Goal: Task Accomplishment & Management: Manage account settings

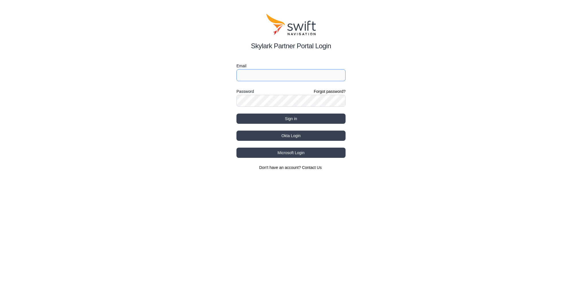
click at [312, 72] on input "Email" at bounding box center [291, 75] width 109 height 12
type input "[EMAIL_ADDRESS][DOMAIN_NAME]"
click at [254, 108] on form "Email [EMAIL_ADDRESS][DOMAIN_NAME] Password Forgot password? Sign in" at bounding box center [291, 93] width 109 height 61
click at [281, 116] on button "Sign in" at bounding box center [291, 119] width 109 height 10
select select
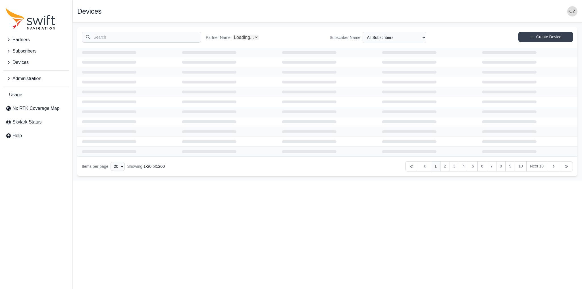
select select "Partner Name"
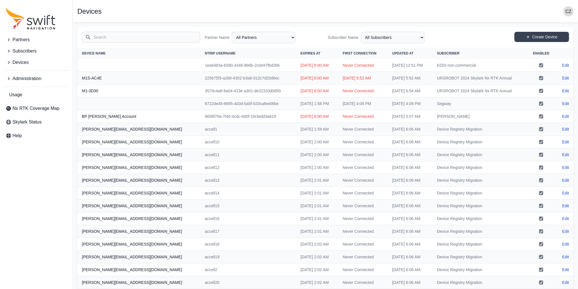
click at [161, 38] on input "Search" at bounding box center [141, 37] width 118 height 11
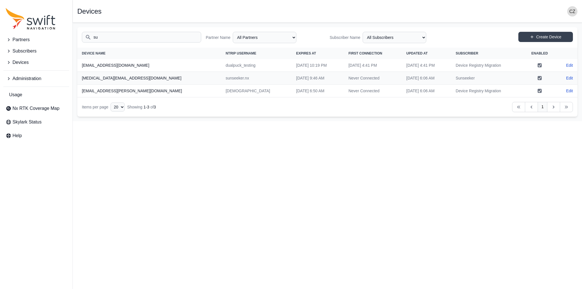
type input "s"
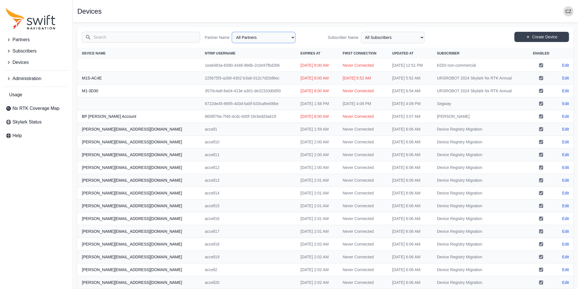
click at [253, 39] on select "All Partners AlpsAlpine Asensing Bad Elf Bench Mark Equipment & Supplies Inc. B…" at bounding box center [264, 37] width 64 height 11
click at [233, 32] on select "All Partners AlpsAlpine Asensing Bad Elf Bench Mark Equipment & Supplies Inc. B…" at bounding box center [264, 37] width 64 height 11
click at [388, 36] on select "All Subscribers" at bounding box center [393, 37] width 64 height 11
click at [389, 40] on select "All Subscribers" at bounding box center [393, 37] width 64 height 11
click at [409, 38] on select "All Subscribers" at bounding box center [393, 37] width 64 height 11
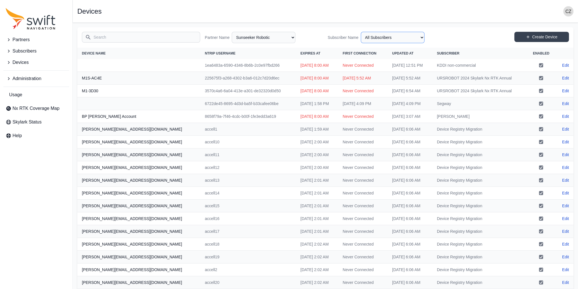
click at [361, 32] on select "All Subscribers" at bounding box center [393, 37] width 64 height 11
click at [264, 38] on select "All Partners AlpsAlpine Asensing Bad Elf Bench Mark Equipment & Supplies Inc. B…" at bounding box center [264, 37] width 64 height 11
click at [233, 32] on select "All Partners AlpsAlpine Asensing Bad Elf Bench Mark Equipment & Supplies Inc. B…" at bounding box center [264, 37] width 64 height 11
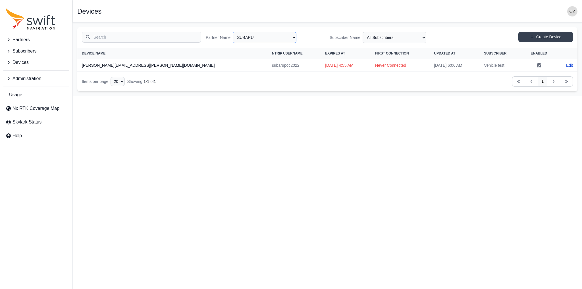
click at [281, 39] on select "All Partners AlpsAlpine Asensing Bad Elf Bench Mark Equipment & Supplies Inc. B…" at bounding box center [265, 37] width 64 height 11
click at [233, 32] on select "All Partners AlpsAlpine Asensing Bad Elf Bench Mark Equipment & Supplies Inc. B…" at bounding box center [265, 37] width 64 height 11
select select "7cd26c9a-7dba-4c25-bdea-88537effca79"
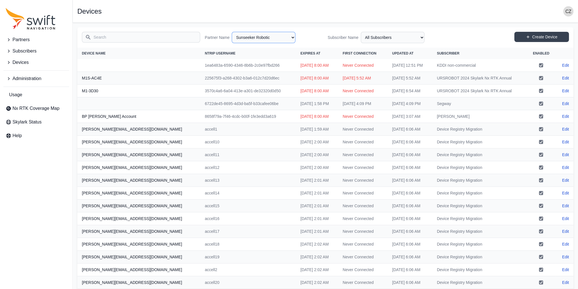
scroll to position [48, 0]
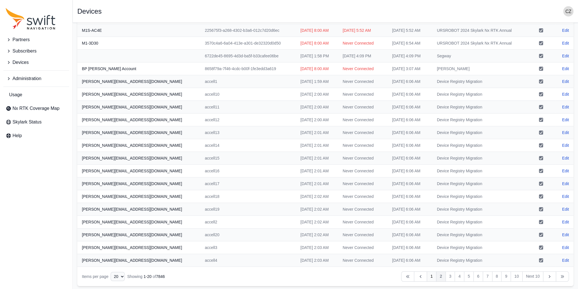
click at [442, 277] on link "2" at bounding box center [441, 277] width 10 height 10
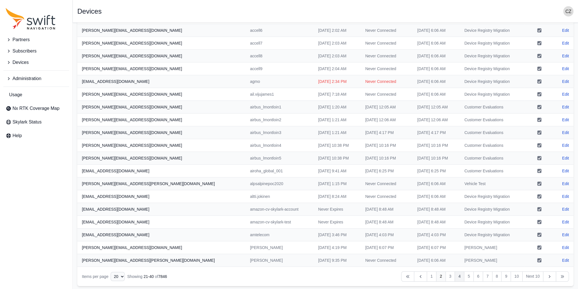
click at [456, 276] on link "4" at bounding box center [460, 277] width 10 height 10
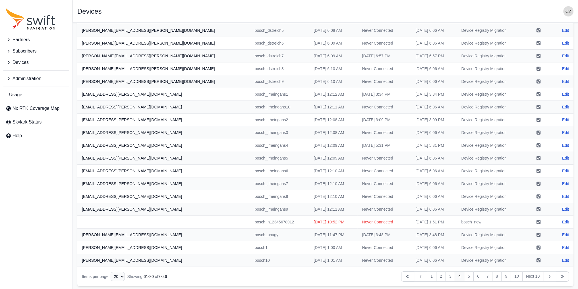
click at [25, 63] on span "Devices" at bounding box center [21, 62] width 16 height 7
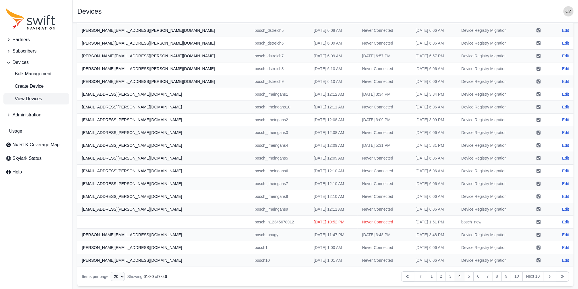
click at [40, 98] on span "View Devices" at bounding box center [24, 99] width 36 height 7
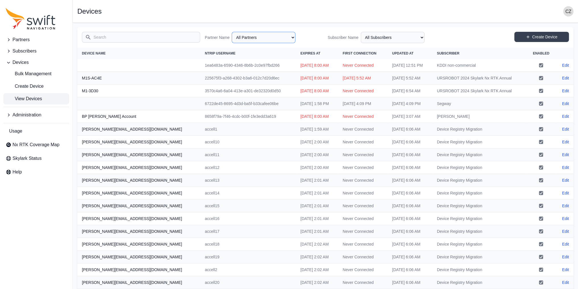
click at [265, 34] on select "All Partners AlpsAlpine Asensing Bad Elf Bench Mark Equipment & Supplies Inc. B…" at bounding box center [264, 37] width 64 height 11
click at [233, 32] on select "All Partners AlpsAlpine Asensing Bad Elf Bench Mark Equipment & Supplies Inc. B…" at bounding box center [264, 37] width 64 height 11
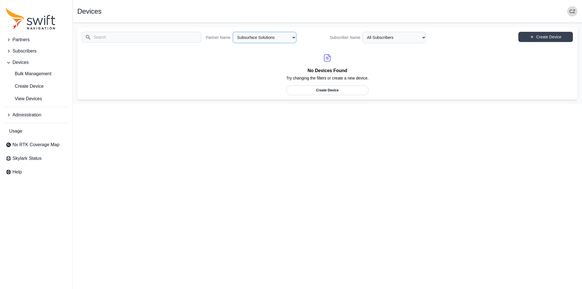
click at [274, 41] on select "All Partners AlpsAlpine Asensing Bad Elf Bench Mark Equipment & Supplies Inc. B…" at bounding box center [265, 37] width 64 height 11
click at [233, 32] on select "All Partners AlpsAlpine Asensing Bad Elf Bench Mark Equipment & Supplies Inc. B…" at bounding box center [265, 37] width 64 height 11
select select "7cd26c9a-7dba-4c25-bdea-88537effca79"
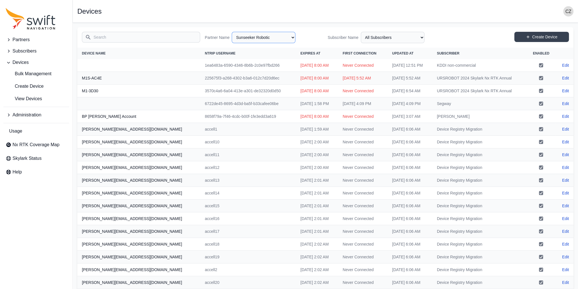
click at [269, 41] on select "All Partners AlpsAlpine Asensing Bad Elf Bench Mark Equipment & Supplies Inc. B…" at bounding box center [264, 37] width 64 height 11
click at [104, 34] on input "Search" at bounding box center [141, 37] width 118 height 11
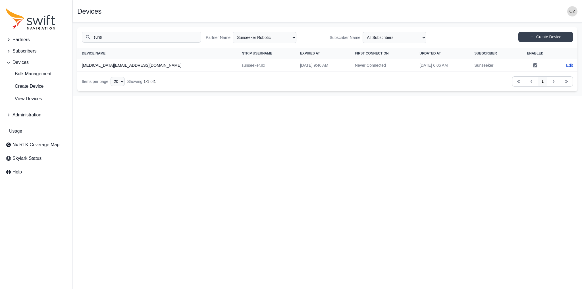
type input "suns"
drag, startPoint x: 171, startPoint y: 66, endPoint x: 195, endPoint y: 63, distance: 23.8
click at [237, 63] on td "sunseeker.nx" at bounding box center [266, 65] width 59 height 13
copy td "sunseeker.nx"
click at [413, 96] on html "Partners Subscribers Devices Bulk Management Create Device View Devices Adminis…" at bounding box center [291, 48] width 582 height 96
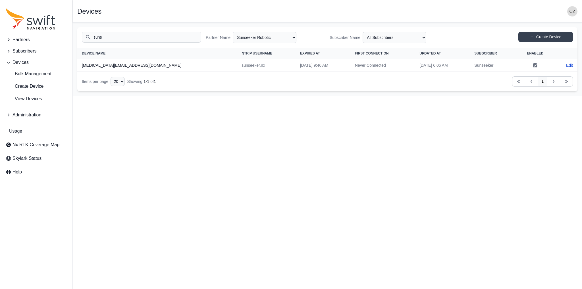
click at [567, 65] on link "Edit" at bounding box center [569, 66] width 7 height 6
select select "7cd26c9a-7dba-4c25-bdea-88537effca79"
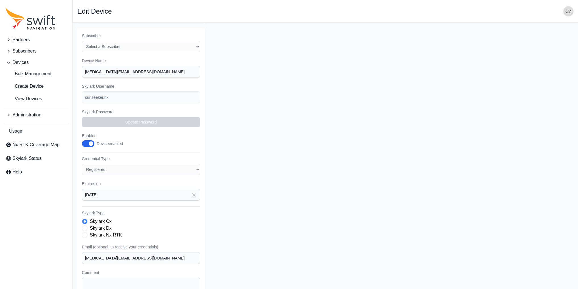
scroll to position [85, 0]
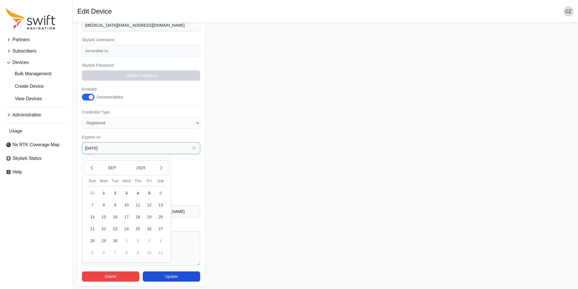
click at [111, 151] on input "[DATE]" at bounding box center [141, 148] width 118 height 12
click at [238, 157] on form "Partner Name Select a Partner AlpsAlpine Asensing Bad Elf Bench Mark Equipment …" at bounding box center [325, 114] width 496 height 345
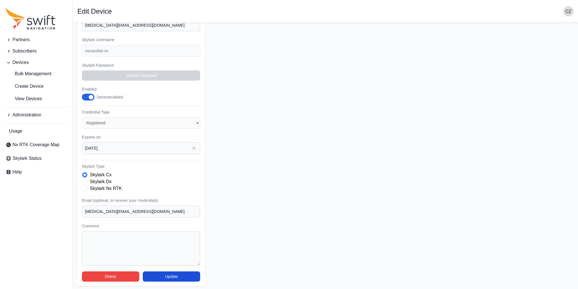
scroll to position [86, 0]
click at [87, 188] on span "Skylark Type" at bounding box center [85, 189] width 6 height 6
click at [94, 147] on input "[DATE]" at bounding box center [141, 148] width 118 height 12
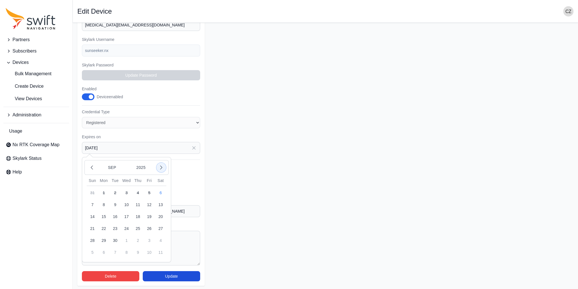
click at [159, 166] on icon "button" at bounding box center [161, 168] width 6 height 6
click at [157, 167] on button "button" at bounding box center [161, 168] width 10 height 10
click at [160, 167] on icon "button" at bounding box center [161, 168] width 6 height 6
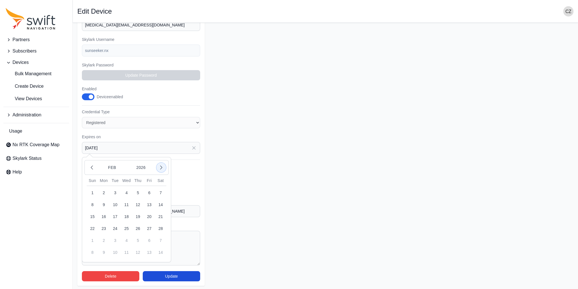
click at [160, 167] on icon "button" at bounding box center [161, 168] width 6 height 6
click at [117, 238] on button "31" at bounding box center [114, 240] width 11 height 11
type input "[DATE]"
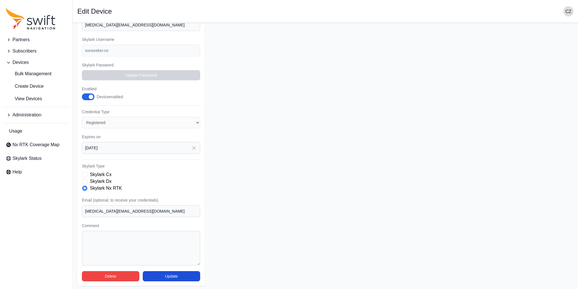
click at [311, 176] on form "Partner Name Select a Partner AlpsAlpine Asensing Bad Elf Bench Mark Equipment …" at bounding box center [325, 114] width 496 height 345
click at [169, 276] on button "Update" at bounding box center [171, 277] width 57 height 10
select select "7cd26c9a-7dba-4c25-bdea-88537effca79"
